Goal: Register for event/course

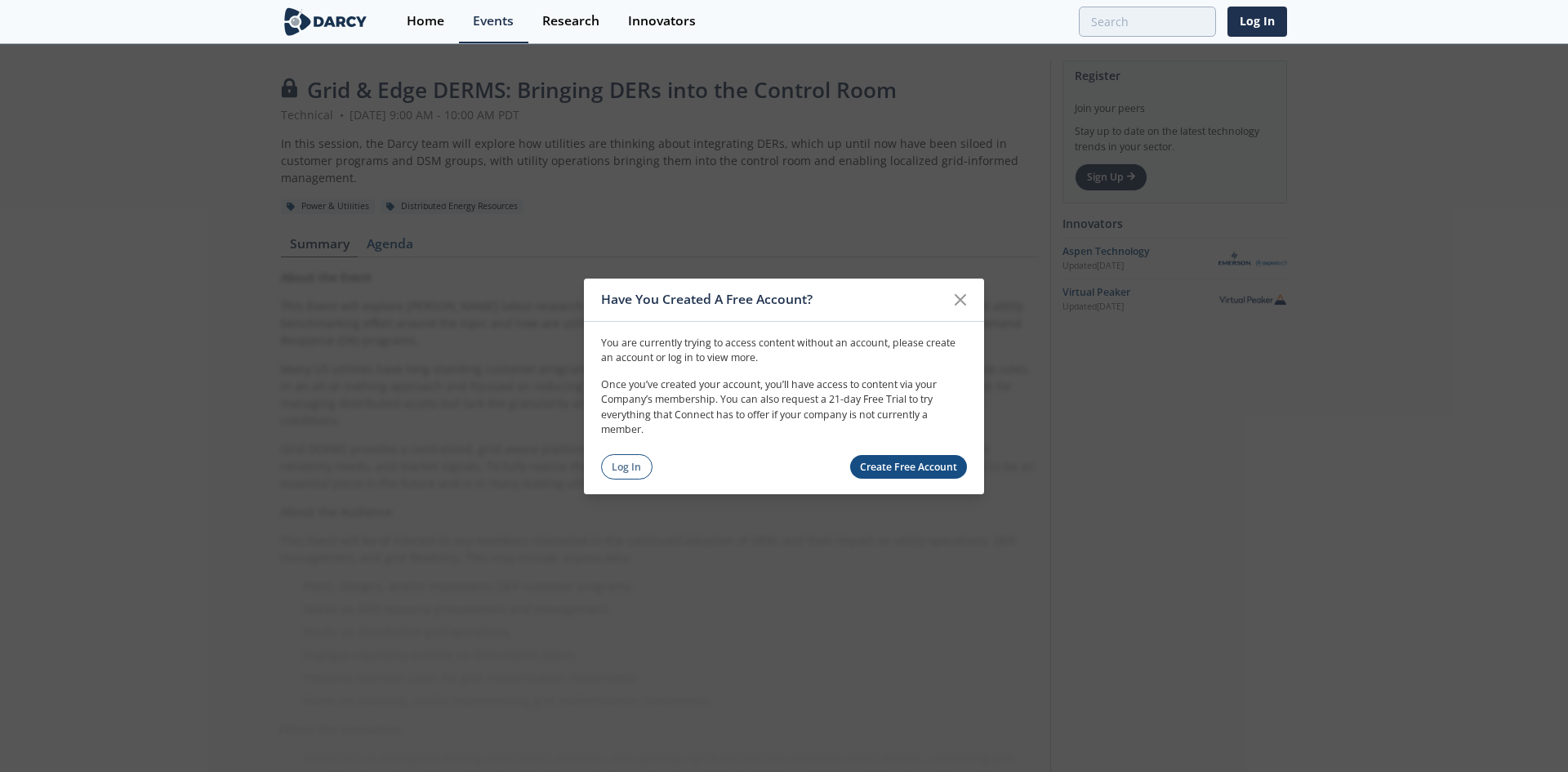
click at [872, 454] on div "You are currently trying to access content without an account, please create an…" at bounding box center [784, 400] width 400 height 159
click at [875, 463] on link "Create Free Account" at bounding box center [909, 466] width 117 height 23
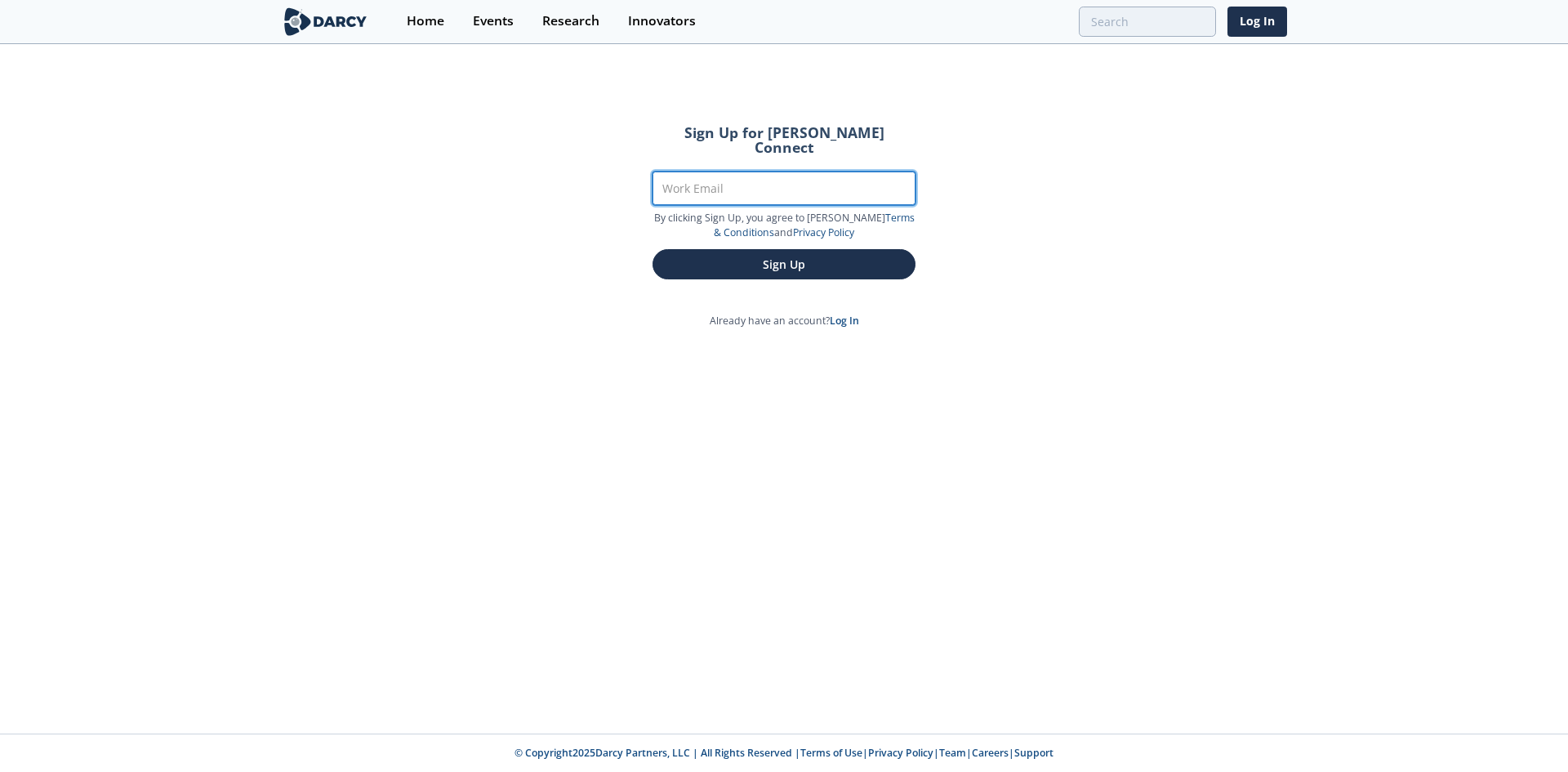
click at [729, 178] on input "Work Email" at bounding box center [784, 188] width 263 height 33
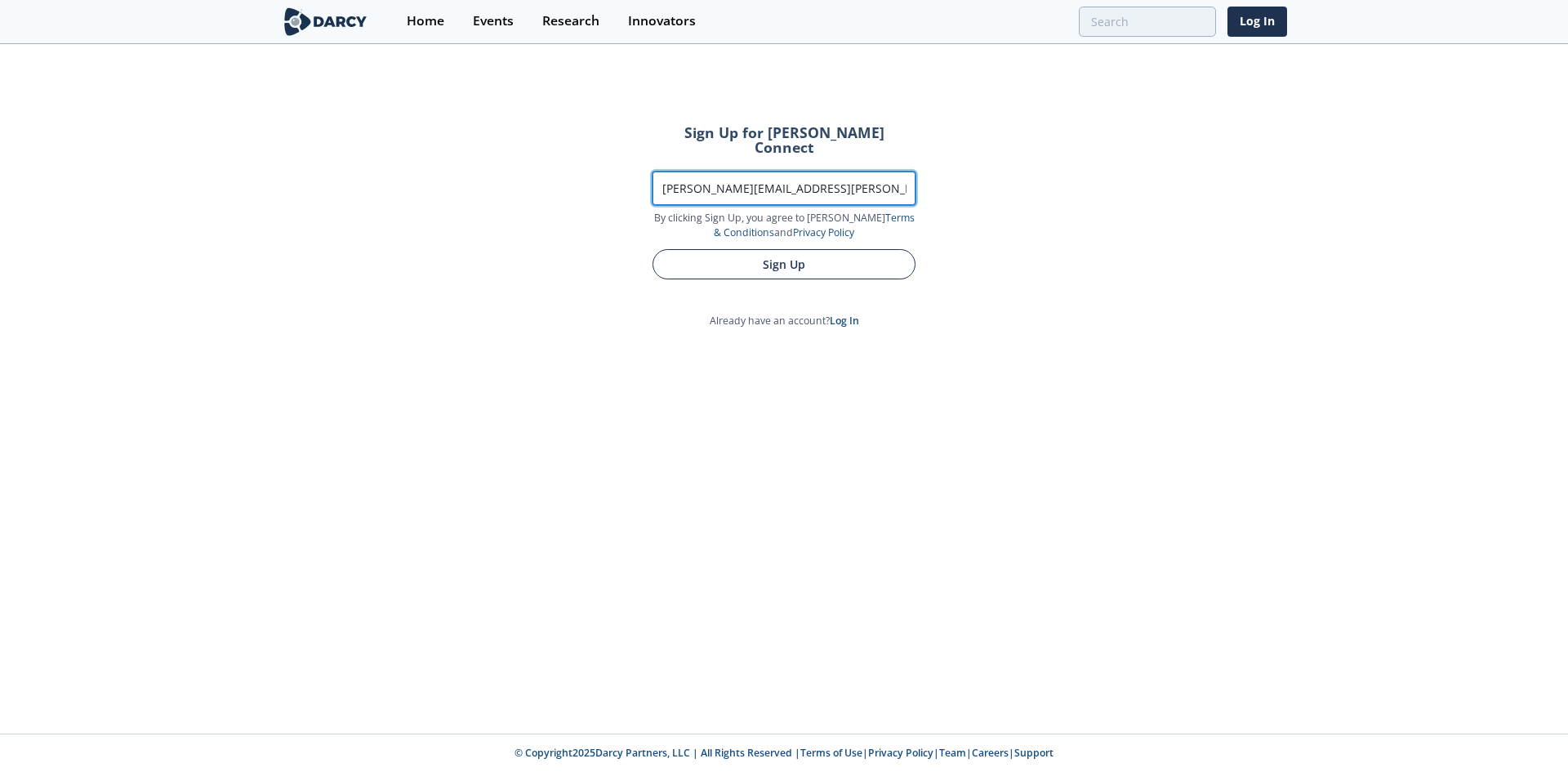
type input "[PERSON_NAME][EMAIL_ADDRESS][PERSON_NAME][DOMAIN_NAME]"
click at [765, 249] on button "Sign Up" at bounding box center [784, 264] width 263 height 31
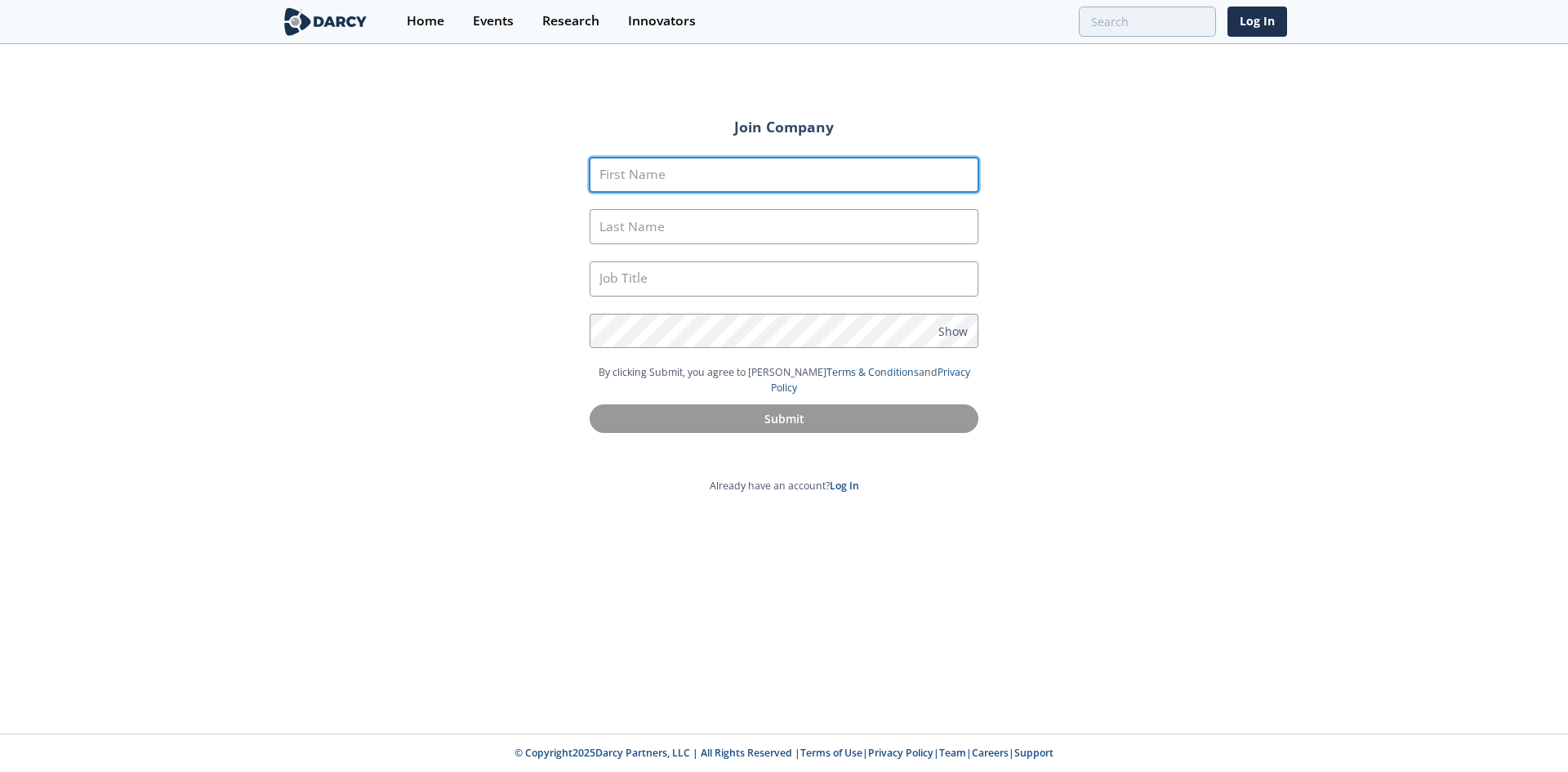
click at [697, 160] on input "First Name" at bounding box center [784, 175] width 389 height 35
type input "[PERSON_NAME]"
click at [514, 17] on div "Events" at bounding box center [492, 21] width 41 height 13
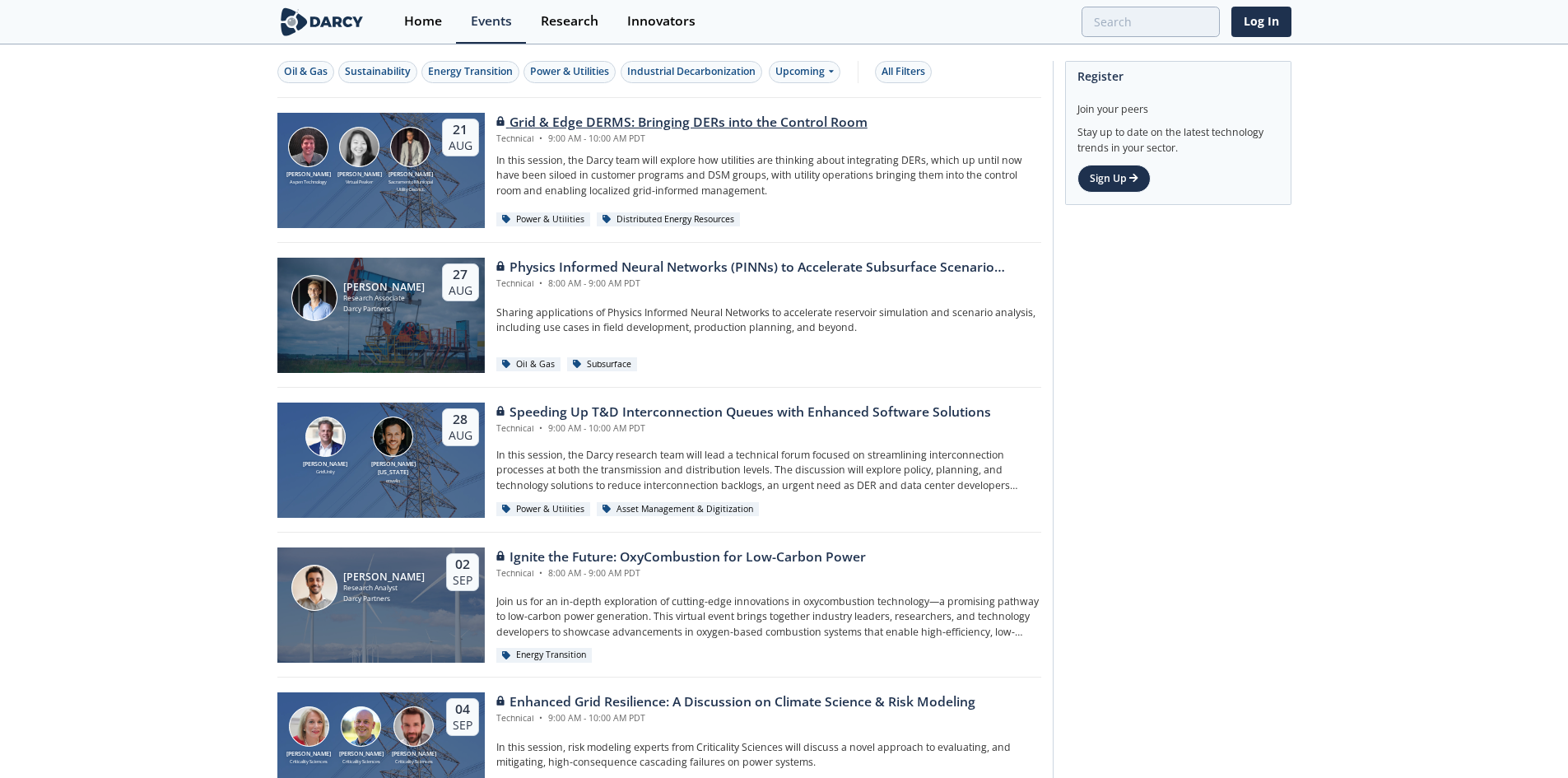
click at [405, 196] on div "[PERSON_NAME] Aspen Technology [PERSON_NAME] Virtual [PERSON_NAME] Sacramento M…" at bounding box center [381, 170] width 207 height 115
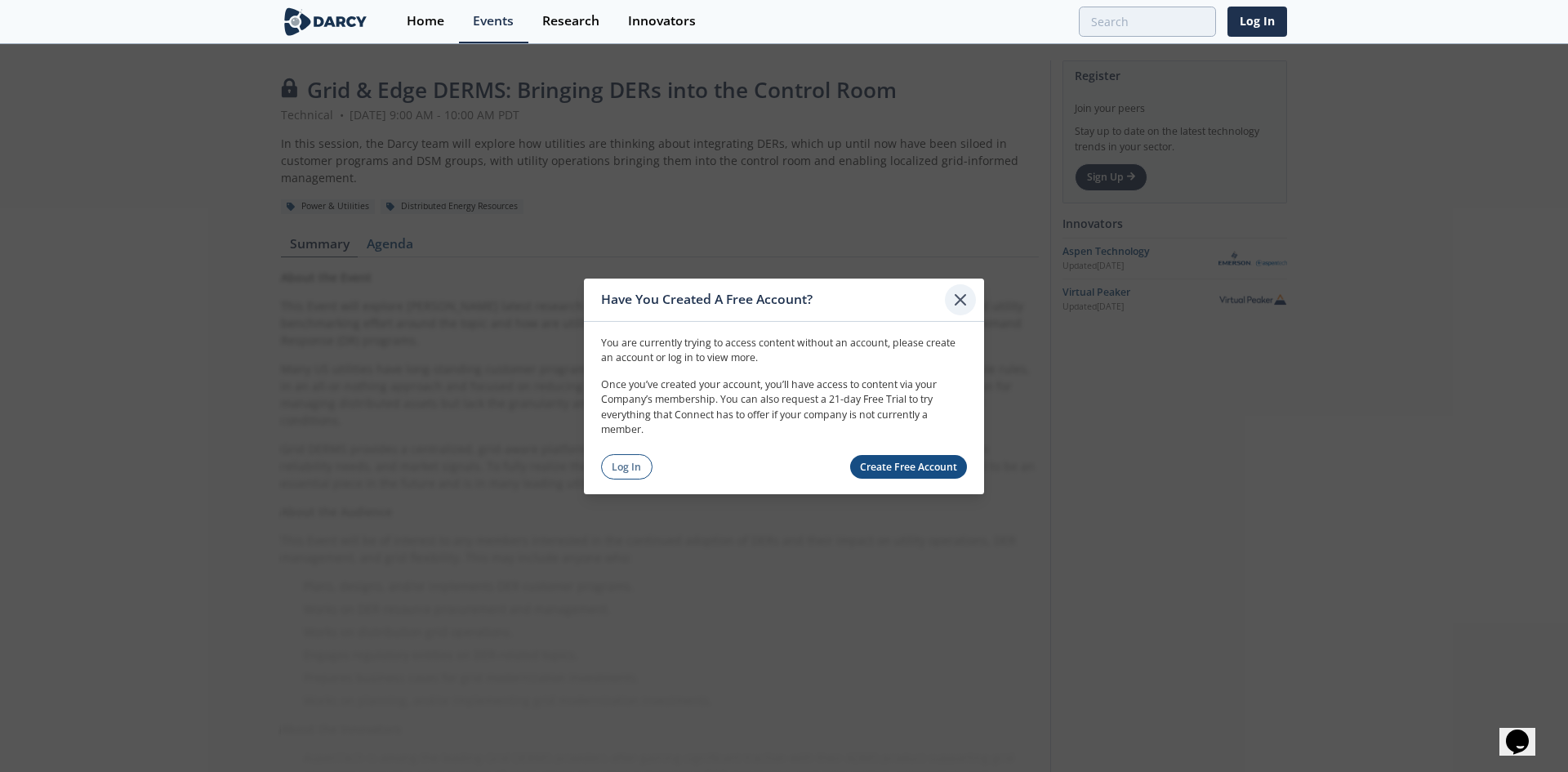
click at [956, 289] on div at bounding box center [960, 299] width 31 height 31
click at [956, 289] on div "About the Event This Event will explore [PERSON_NAME] latest research into Grid…" at bounding box center [660, 563] width 757 height 589
